Goal: Download file/media

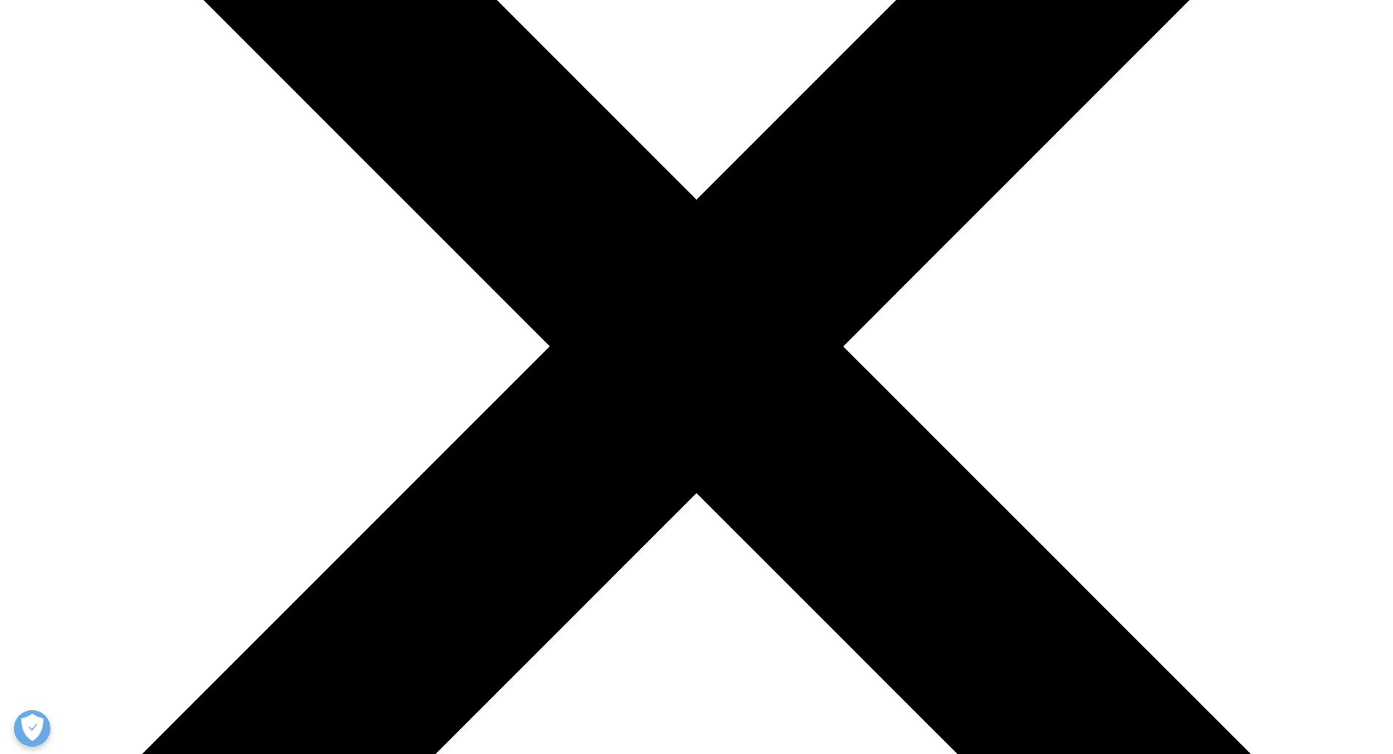
scroll to position [397, 863]
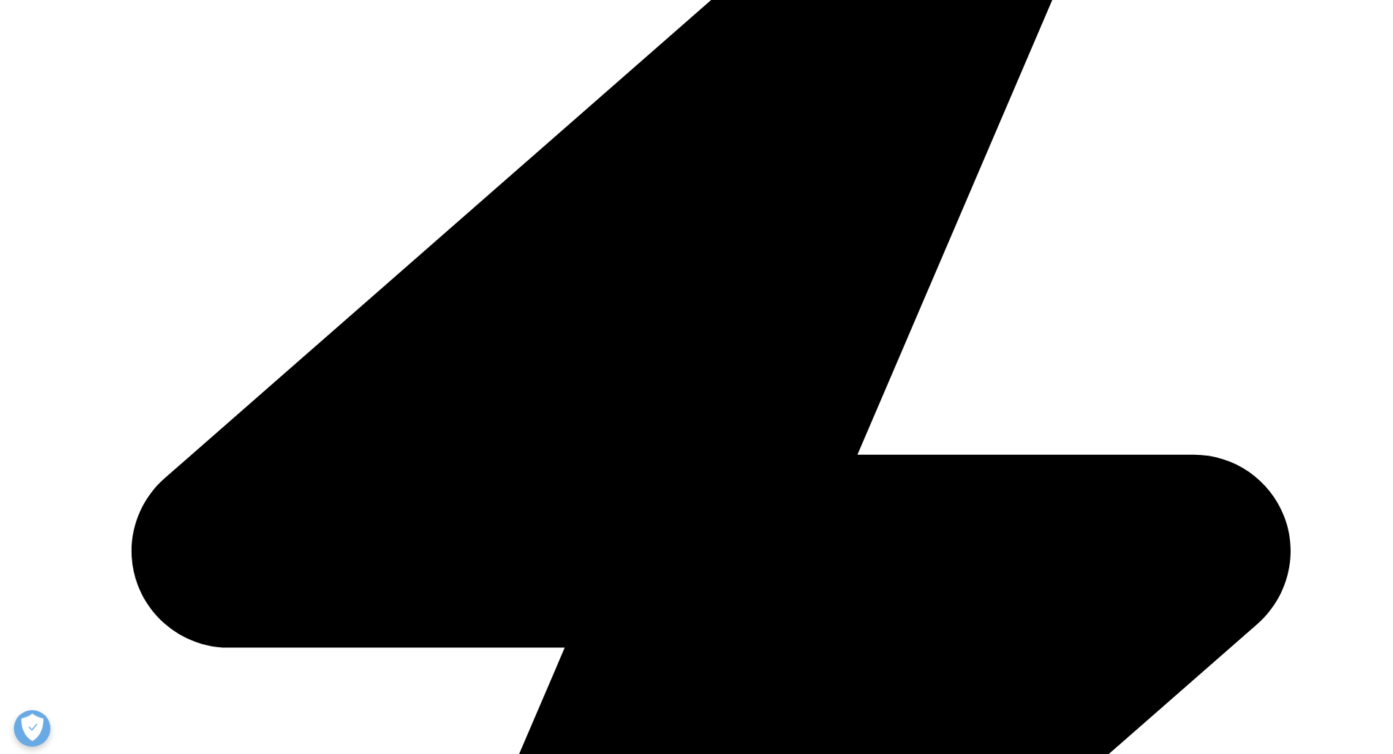
scroll to position [585, 0]
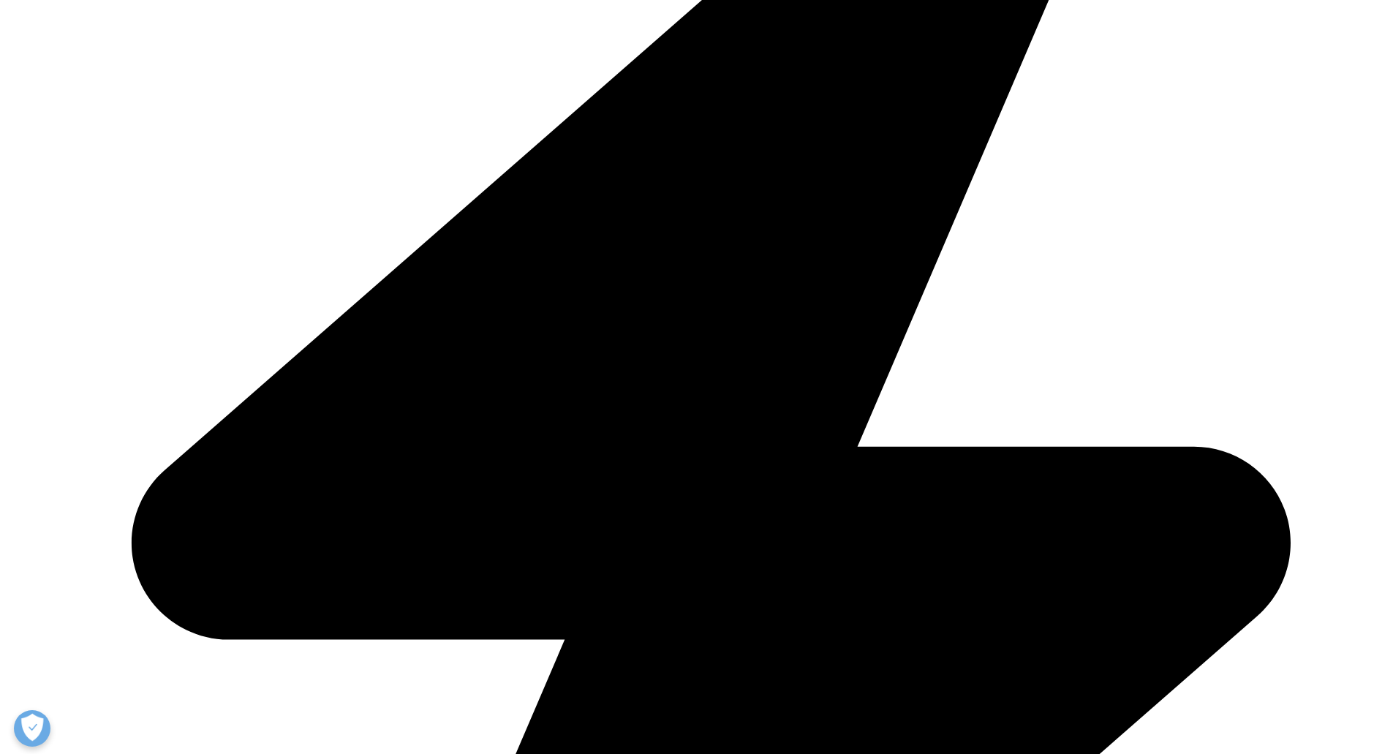
type input "Xiuyuan"
select select "[GEOGRAPHIC_DATA]"
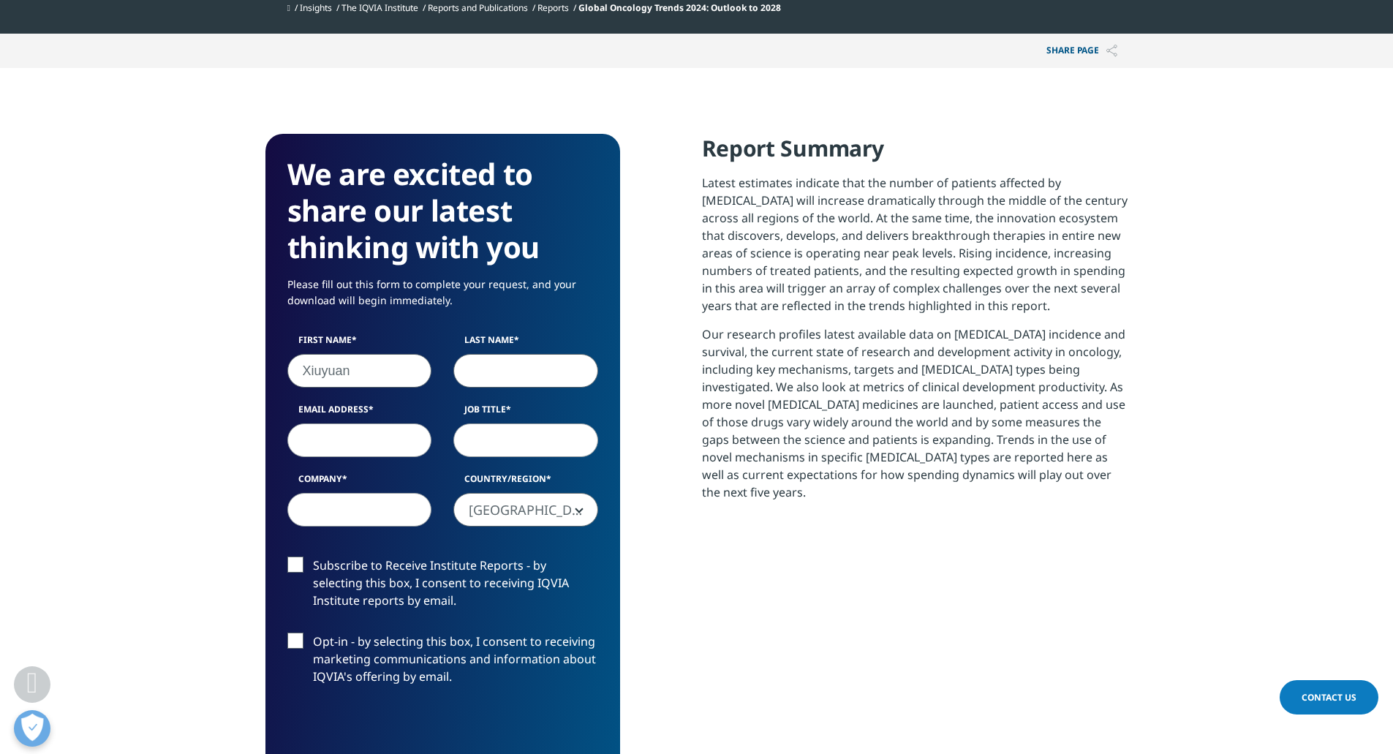
click at [506, 368] on input "Last Name" at bounding box center [525, 371] width 145 height 34
type input "Xie"
click at [389, 438] on input "Email Address" at bounding box center [359, 440] width 145 height 34
type input "xiuyuan_xie@junshipharma.com"
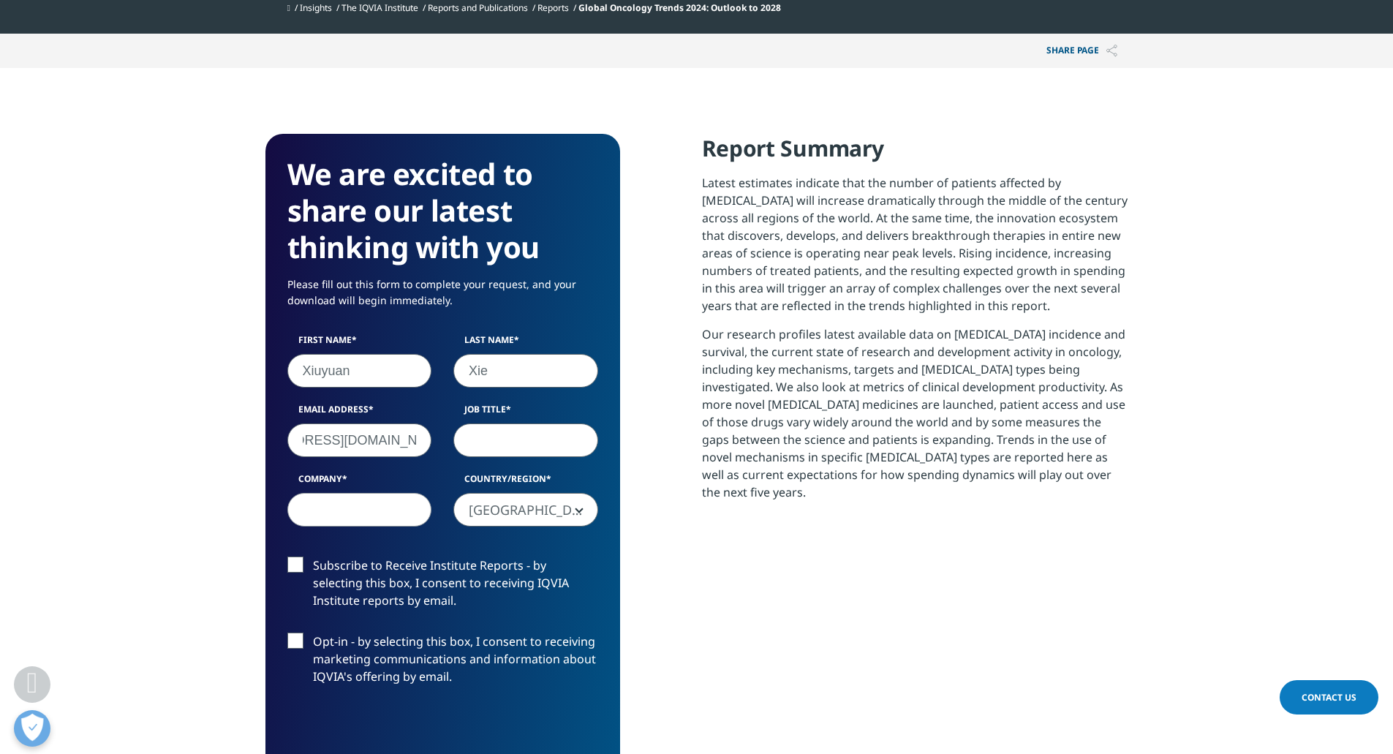
scroll to position [0, 0]
click at [530, 445] on input "Job Title" at bounding box center [525, 440] width 145 height 34
type input "BD"
click at [396, 514] on input "Company" at bounding box center [359, 510] width 145 height 34
type input "Junshi Pharma"
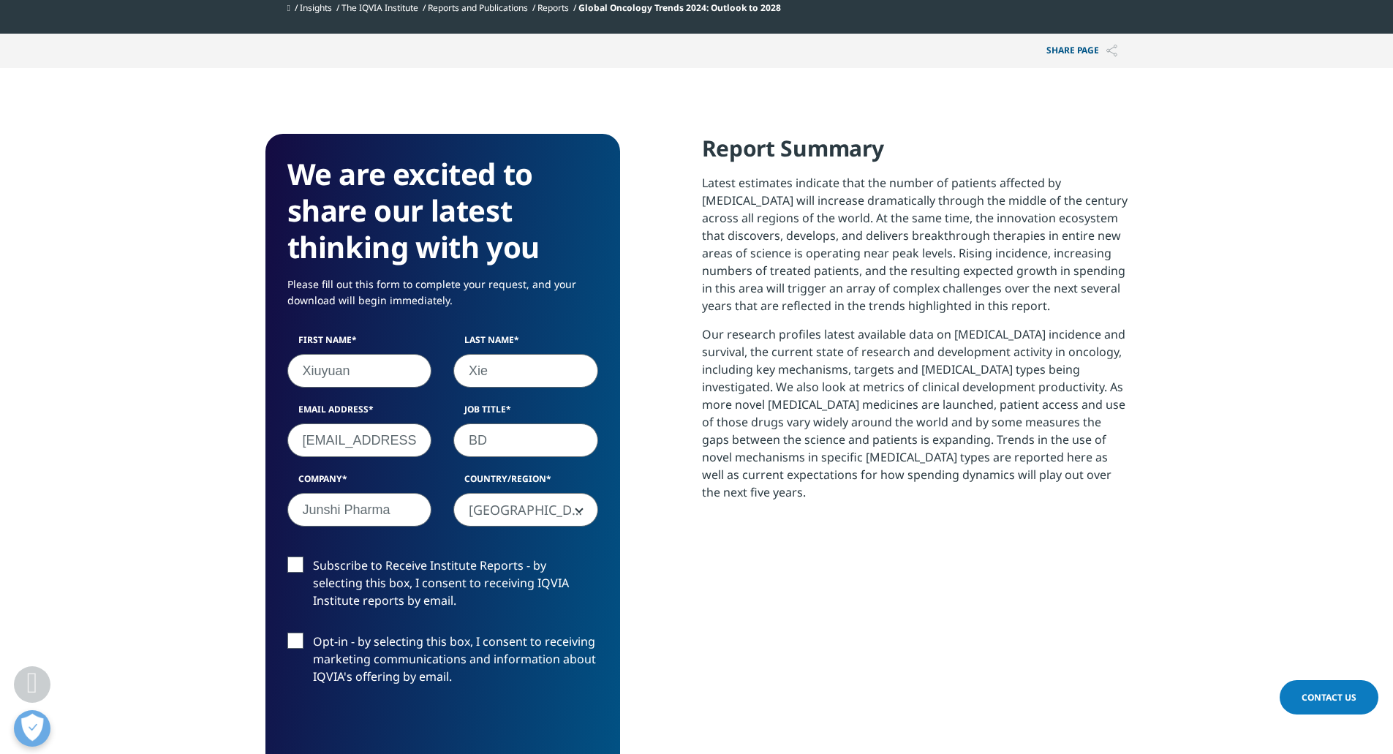
drag, startPoint x: 299, startPoint y: 565, endPoint x: 297, endPoint y: 590, distance: 25.0
click at [299, 565] on label "Subscribe to Receive Institute Reports - by selecting this box, I consent to re…" at bounding box center [442, 587] width 311 height 61
click at [313, 557] on input "Subscribe to Receive Institute Reports - by selecting this box, I consent to re…" at bounding box center [313, 557] width 0 height 0
click at [293, 638] on label "Opt-in - by selecting this box, I consent to receiving marketing communications…" at bounding box center [442, 663] width 311 height 61
click at [313, 633] on input "Opt-in - by selecting this box, I consent to receiving marketing communications…" at bounding box center [313, 633] width 0 height 0
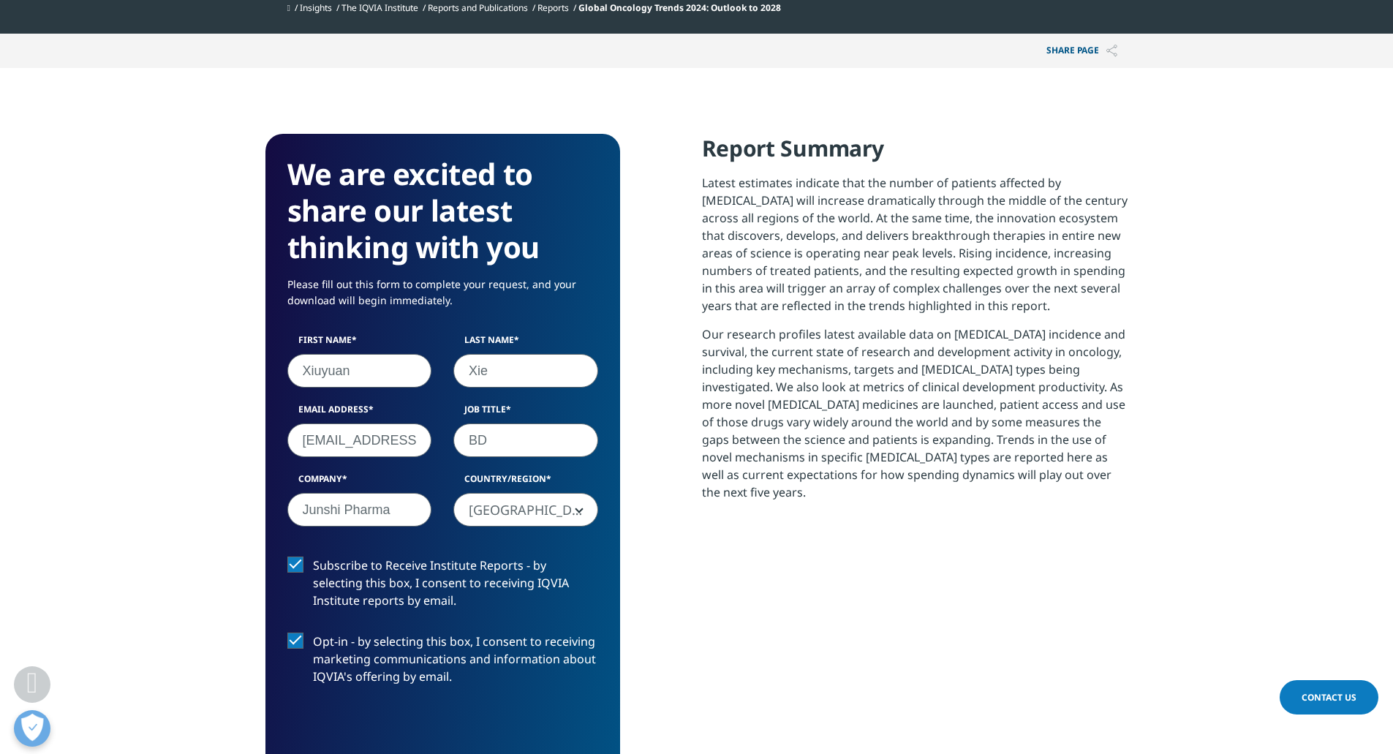
scroll to position [731, 0]
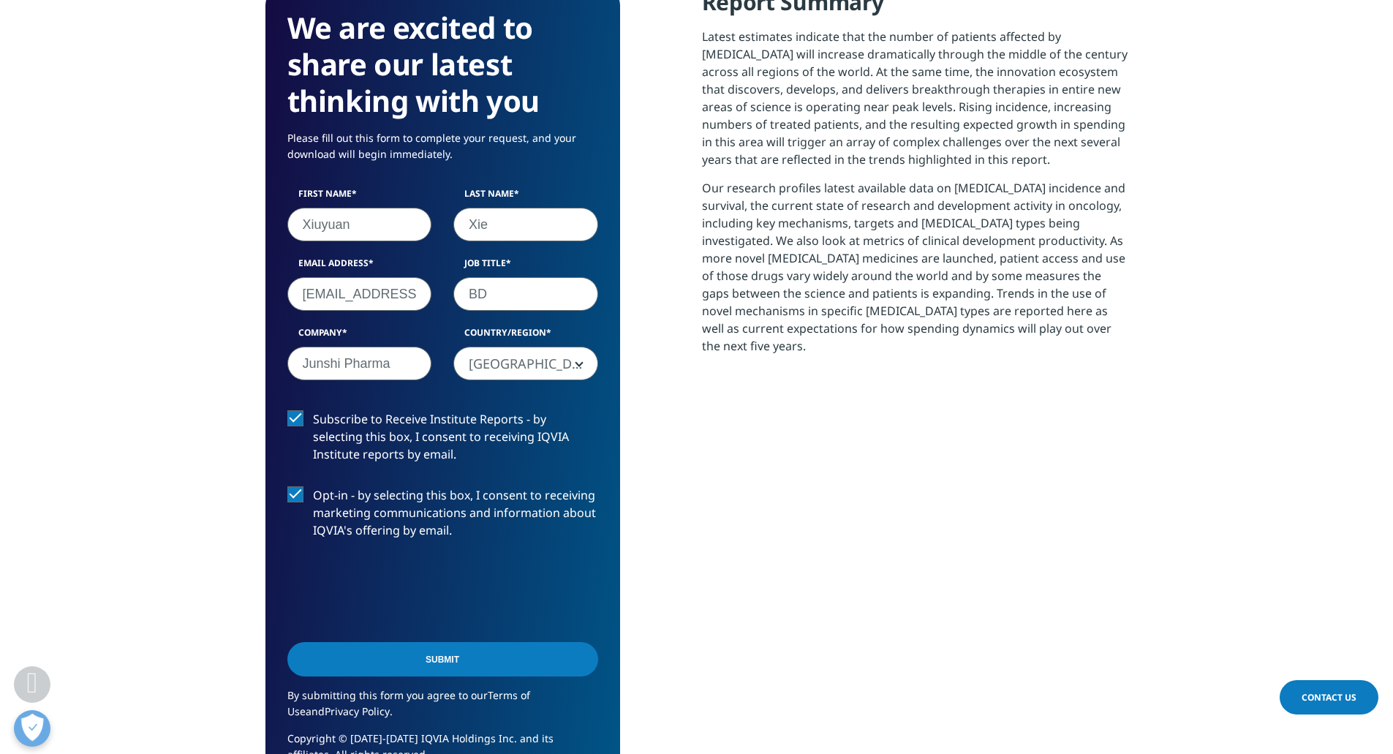
click at [461, 668] on input "Submit" at bounding box center [442, 659] width 311 height 34
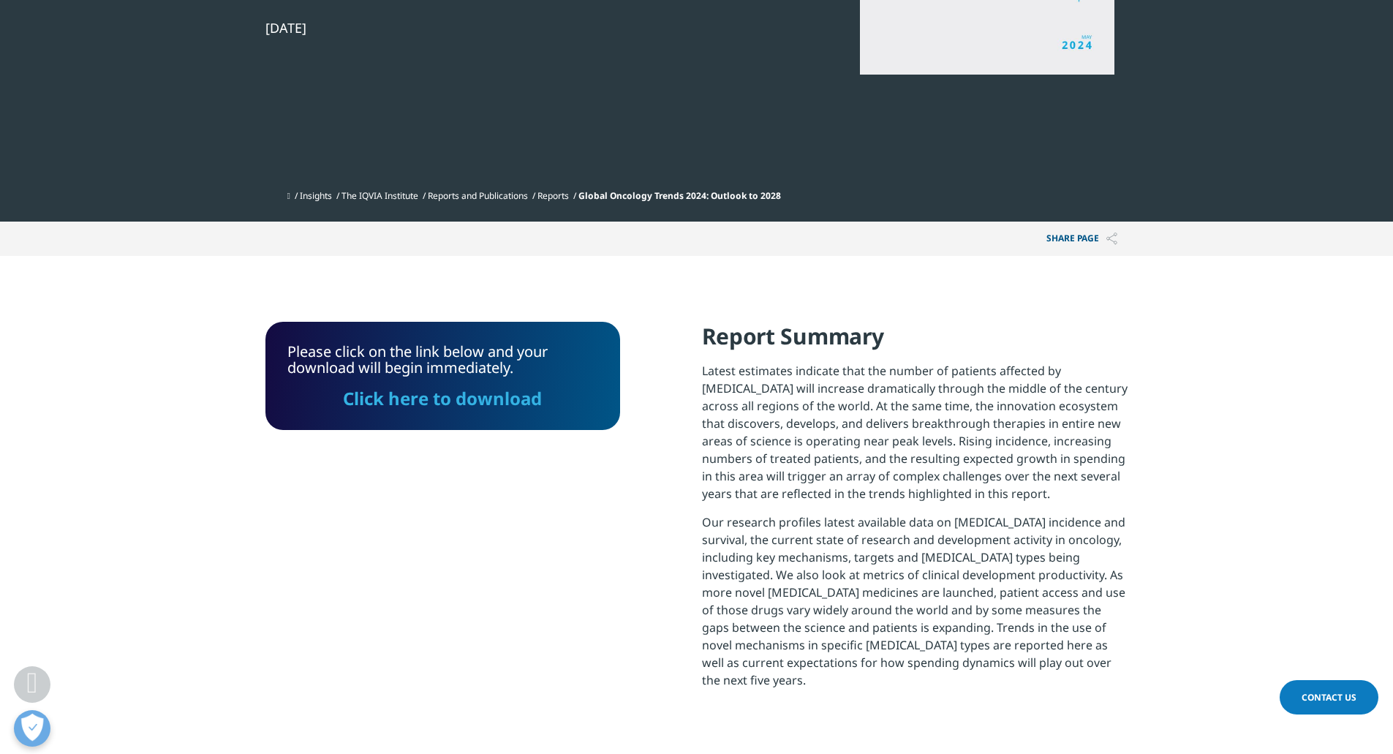
scroll to position [375, 0]
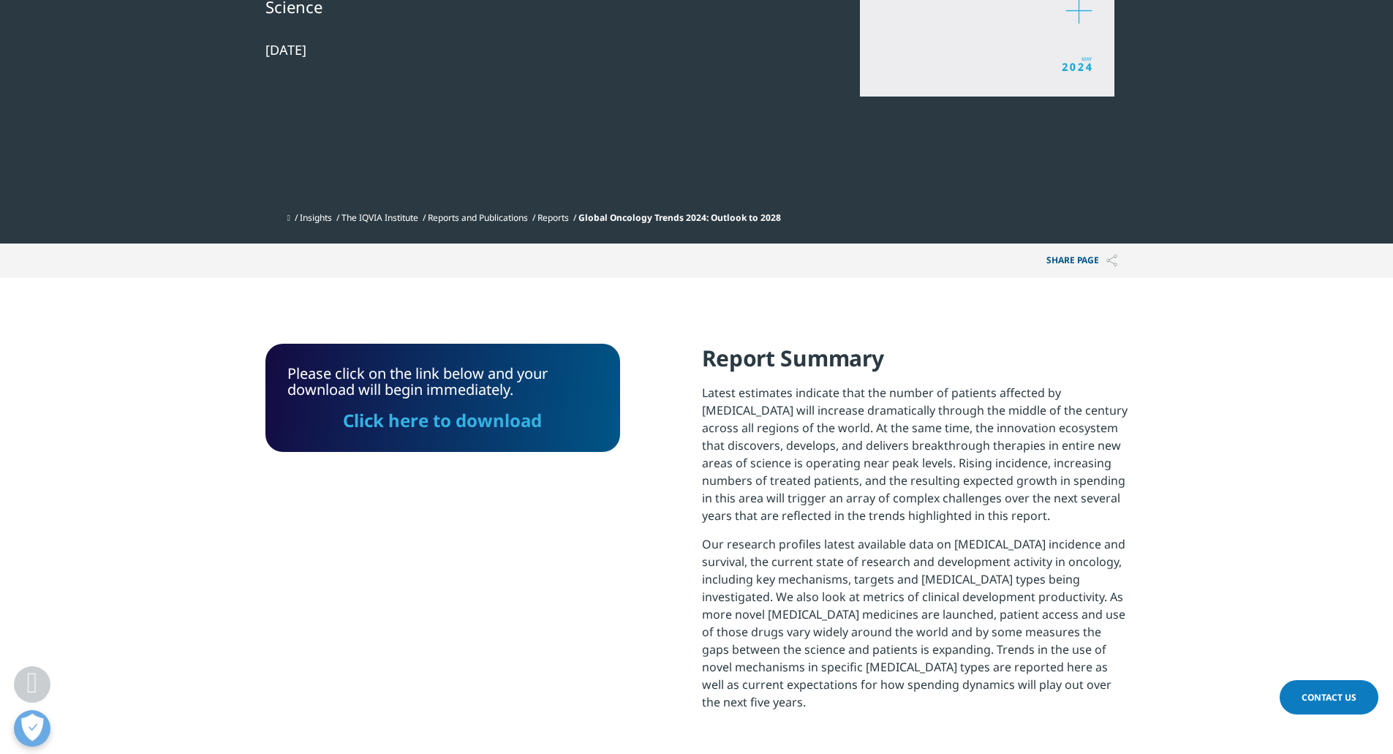
click at [522, 419] on link "Click here to download" at bounding box center [442, 420] width 199 height 24
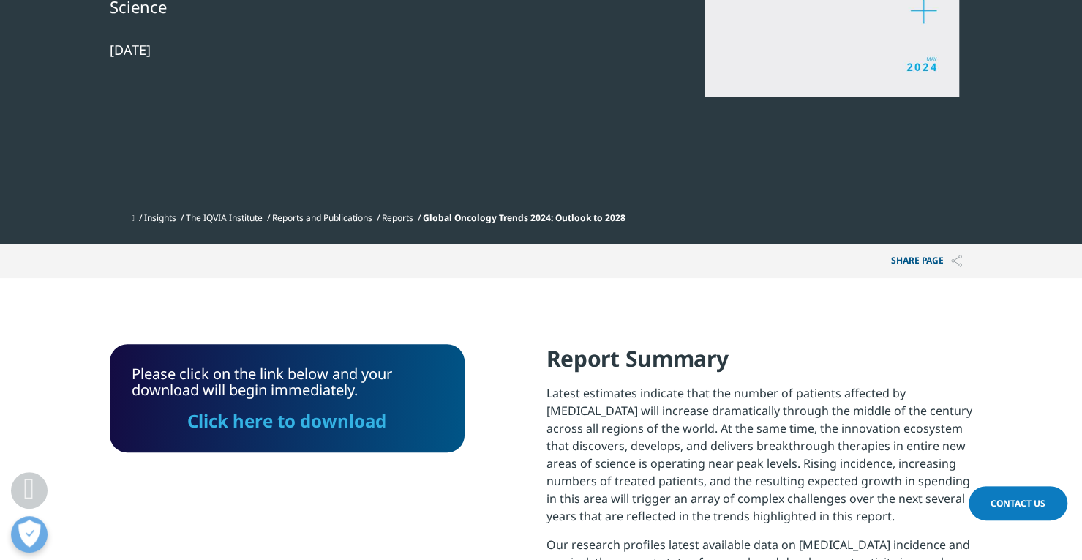
scroll to position [396, 863]
